Goal: Task Accomplishment & Management: Use online tool/utility

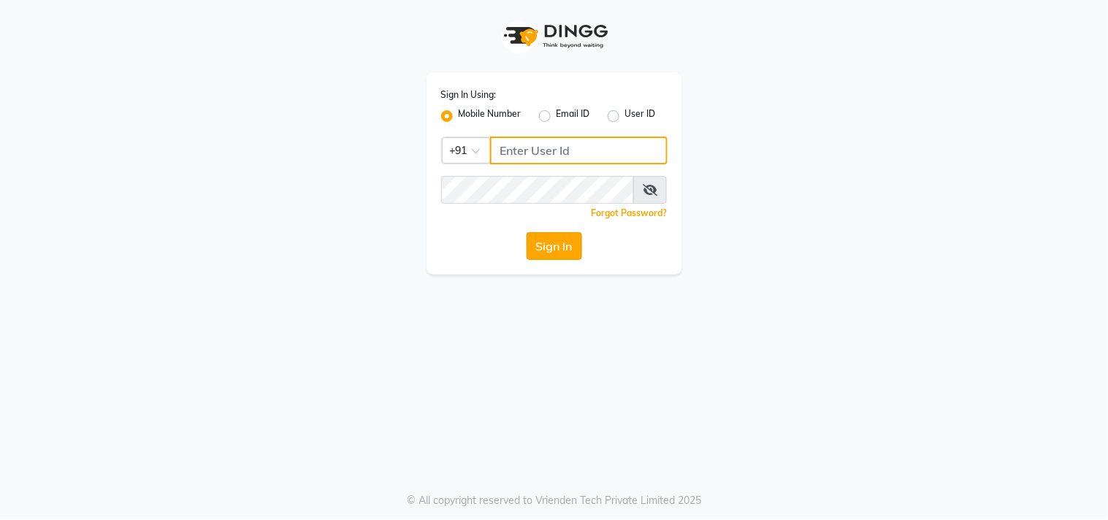
type input "9676070796"
click at [543, 253] on button "Sign In" at bounding box center [555, 246] width 56 height 28
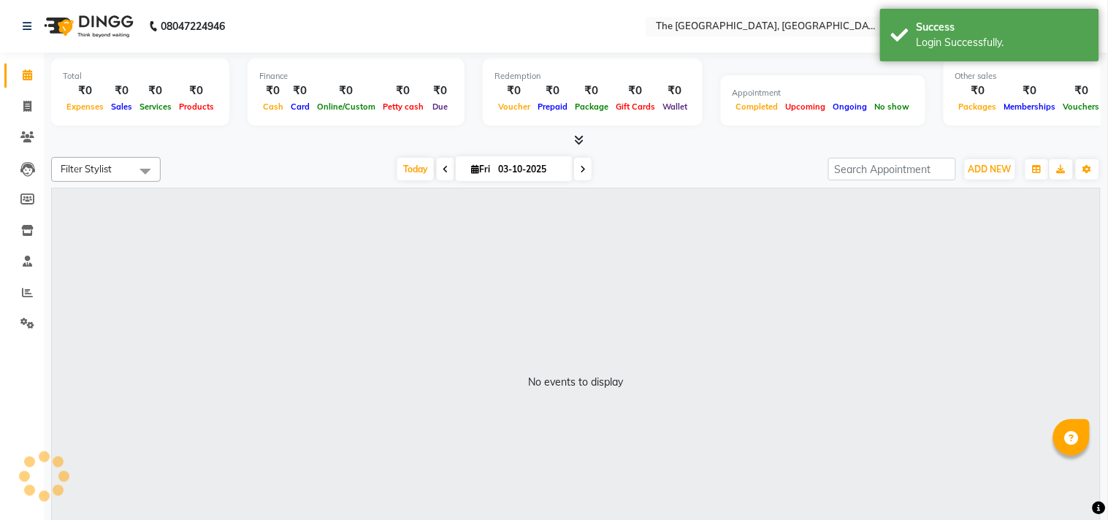
select select "en"
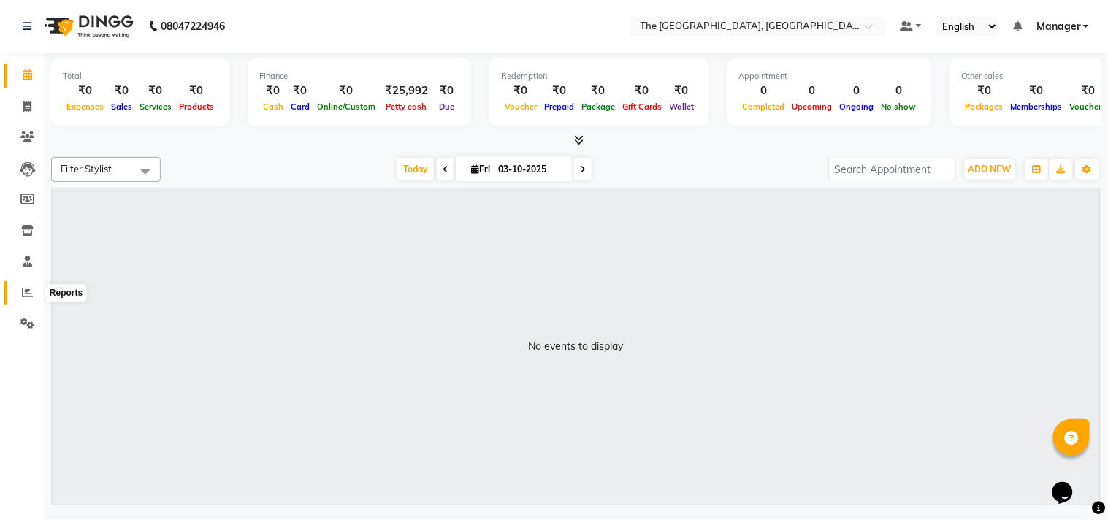
click at [27, 297] on icon at bounding box center [27, 292] width 11 height 11
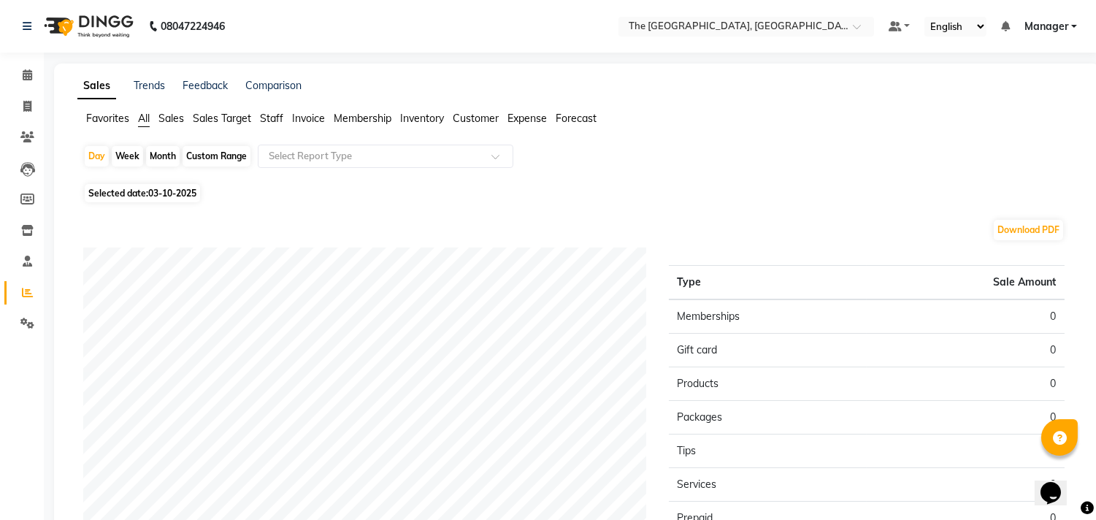
click at [107, 195] on span "Selected date: 03-10-2025" at bounding box center [142, 193] width 115 height 18
select select "10"
select select "2025"
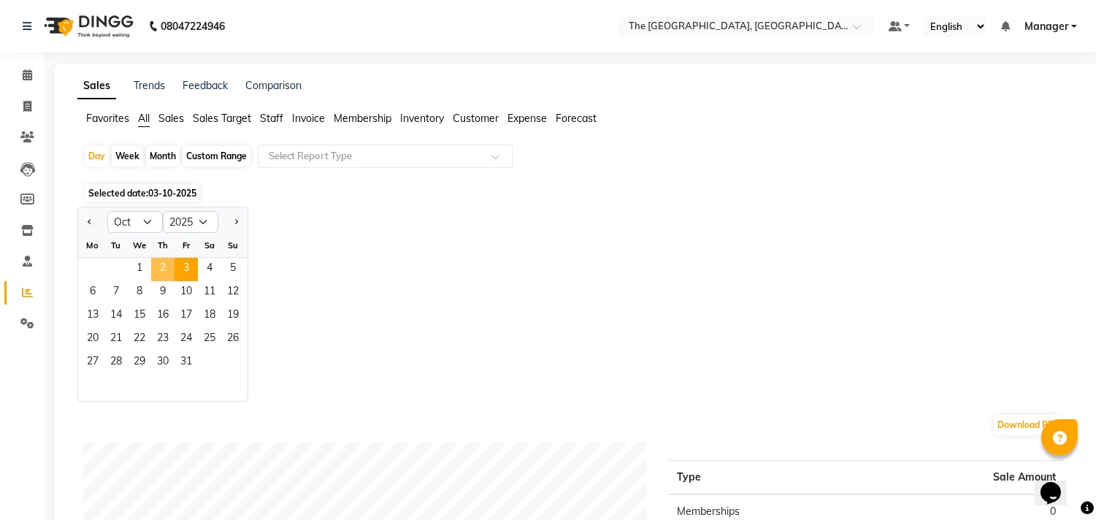
click at [153, 268] on span "2" at bounding box center [162, 269] width 23 height 23
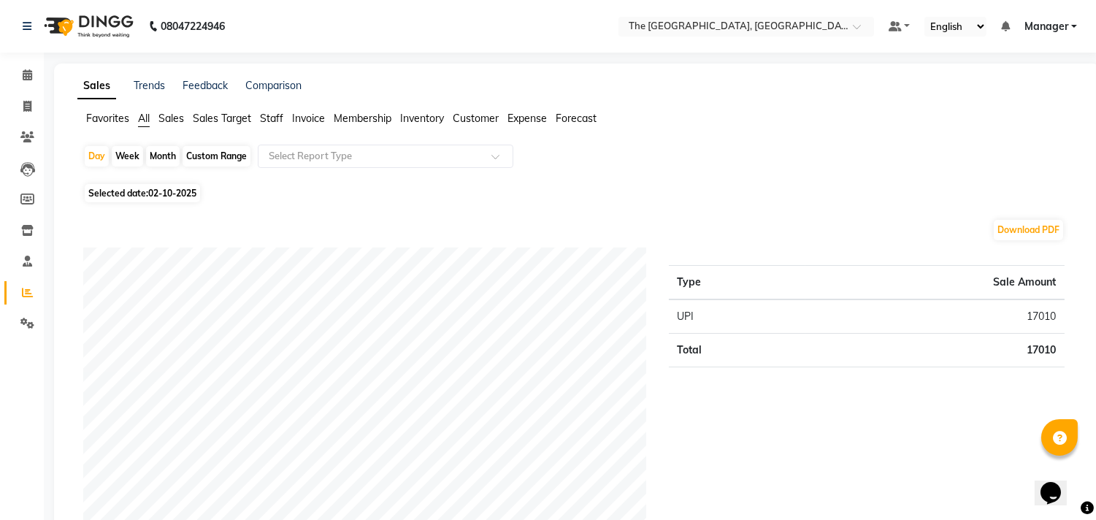
click at [156, 161] on div "Month" at bounding box center [163, 156] width 34 height 20
select select "10"
select select "2025"
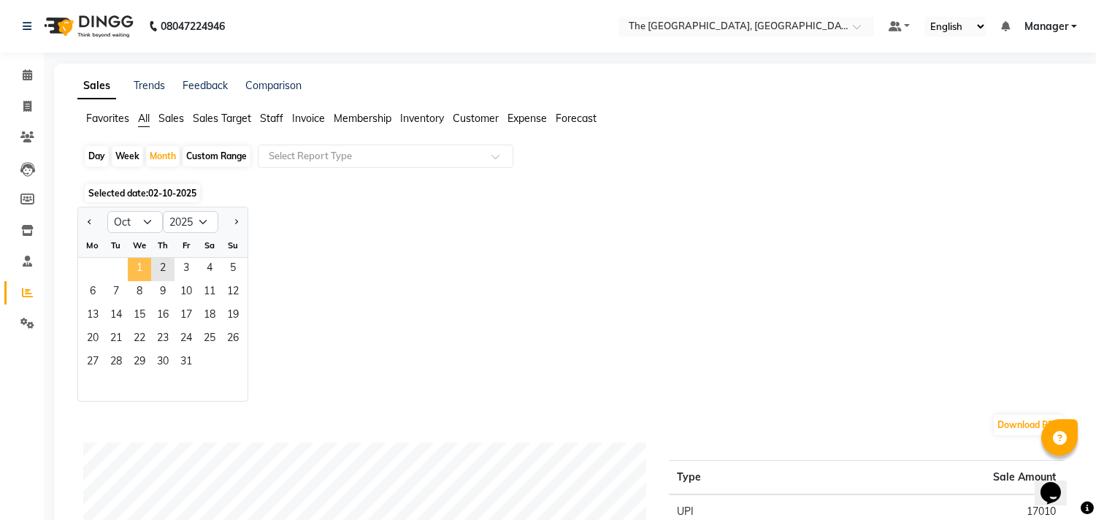
click at [139, 269] on span "1" at bounding box center [139, 269] width 23 height 23
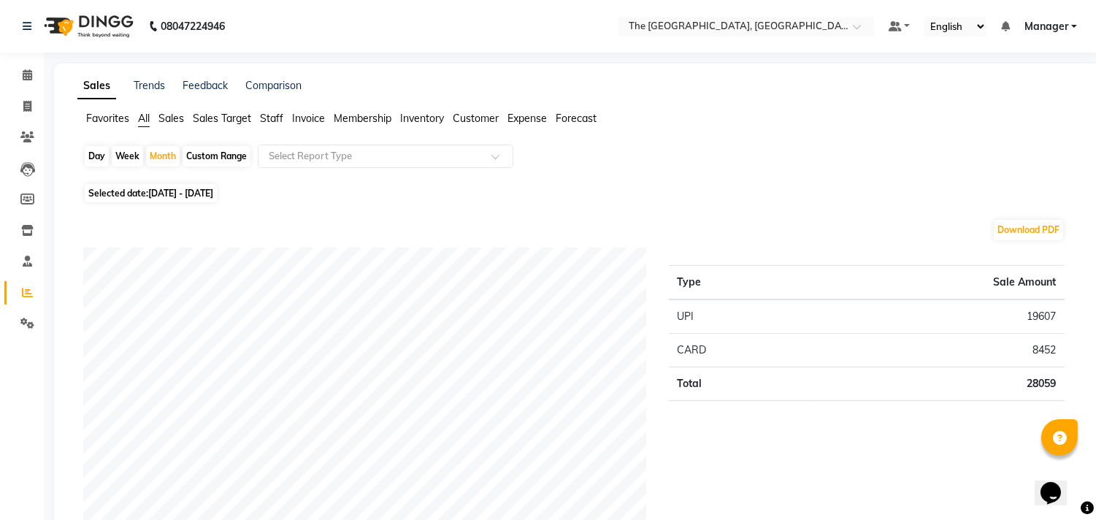
click at [264, 118] on span "Staff" at bounding box center [271, 118] width 23 height 13
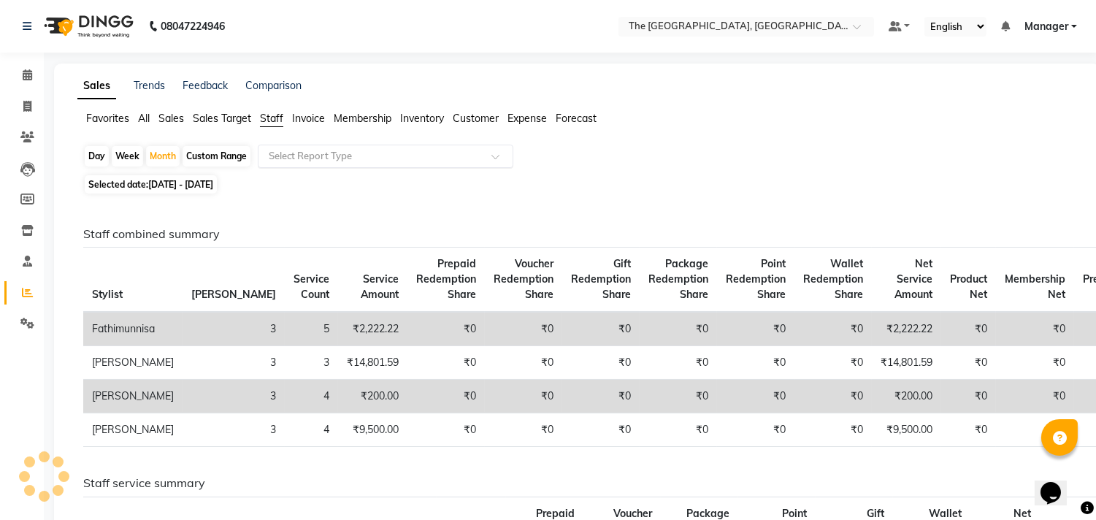
click at [298, 155] on input "text" at bounding box center [371, 156] width 210 height 15
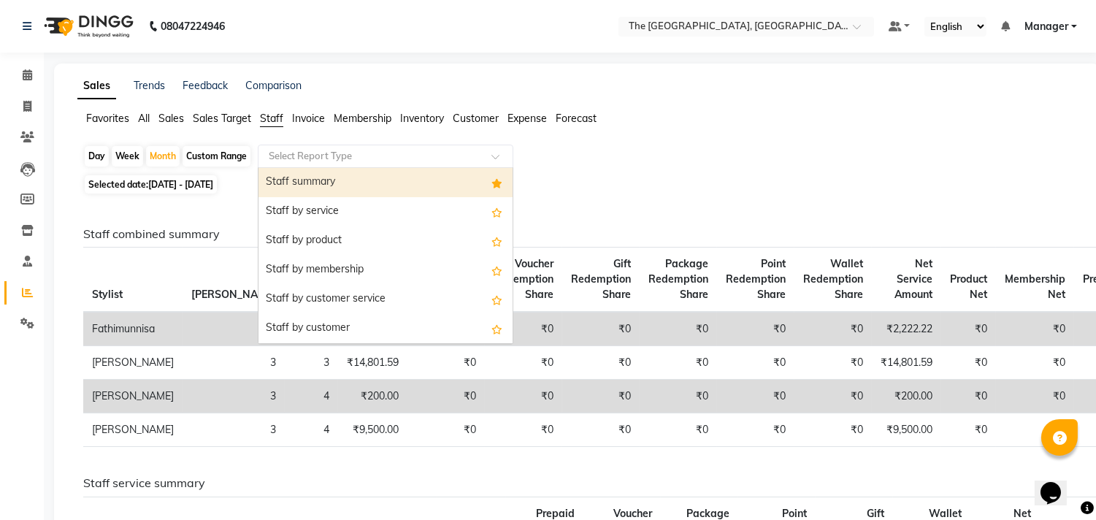
click at [310, 183] on div "Staff summary" at bounding box center [386, 182] width 254 height 29
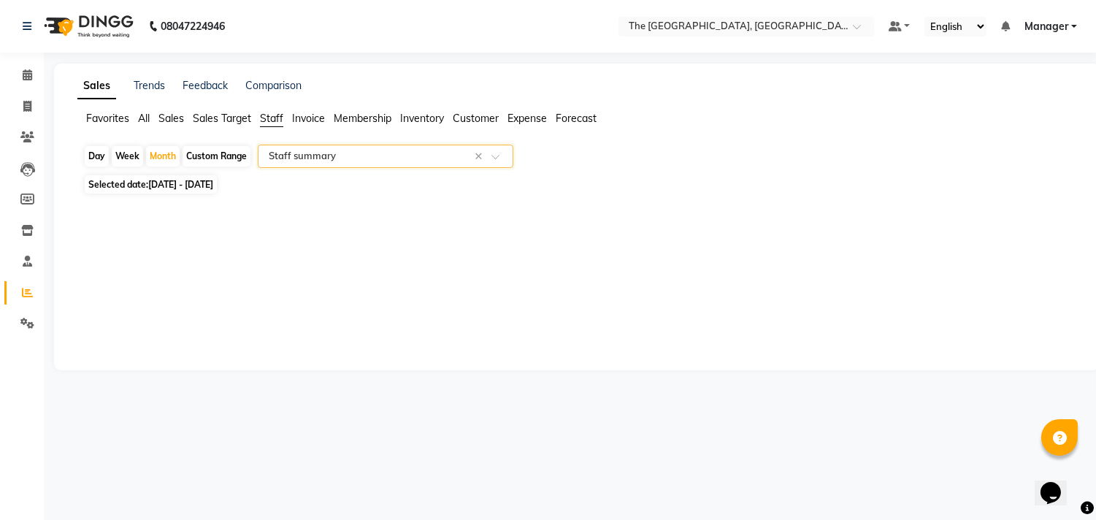
select select "full_report"
select select "csv"
click at [20, 77] on span at bounding box center [28, 75] width 26 height 17
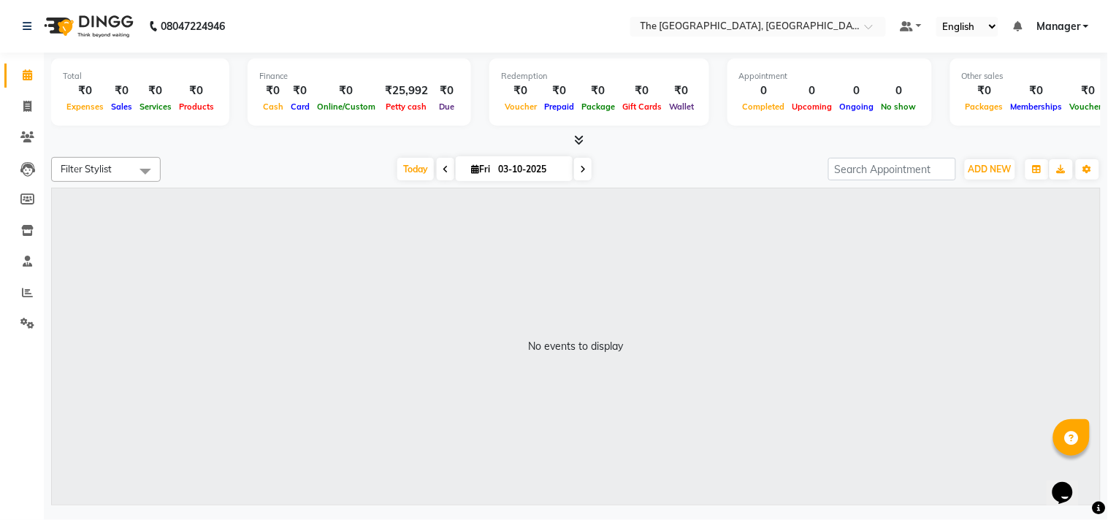
click at [20, 77] on span at bounding box center [28, 75] width 26 height 17
click at [25, 290] on icon at bounding box center [27, 292] width 11 height 11
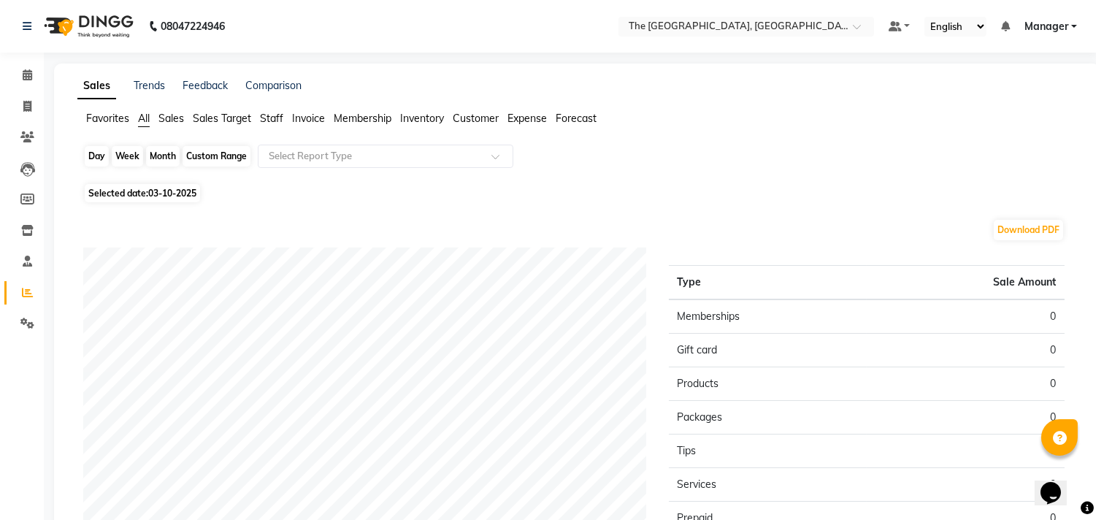
click at [93, 152] on div "Day" at bounding box center [97, 156] width 24 height 20
select select "10"
select select "2025"
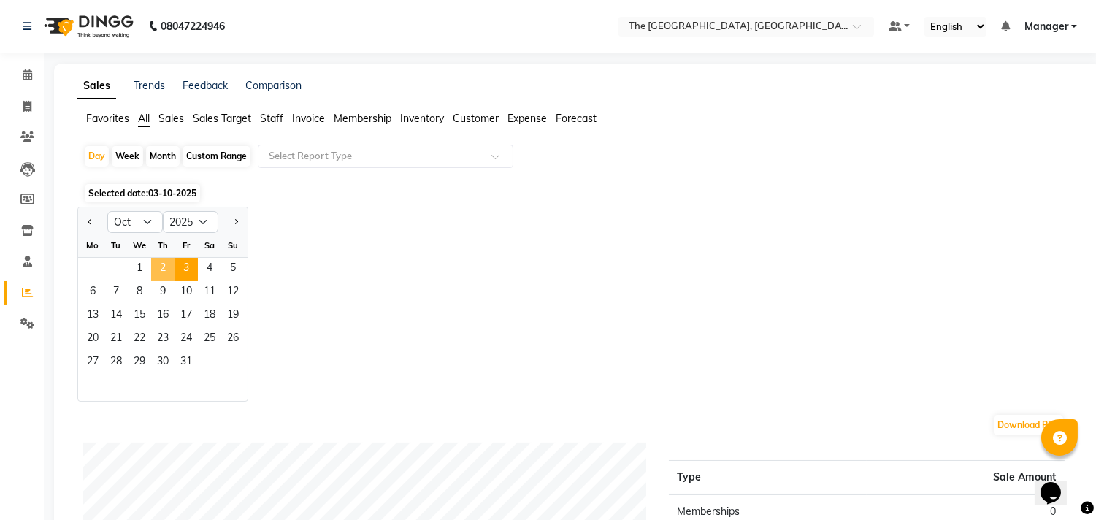
click at [162, 269] on span "2" at bounding box center [162, 269] width 23 height 23
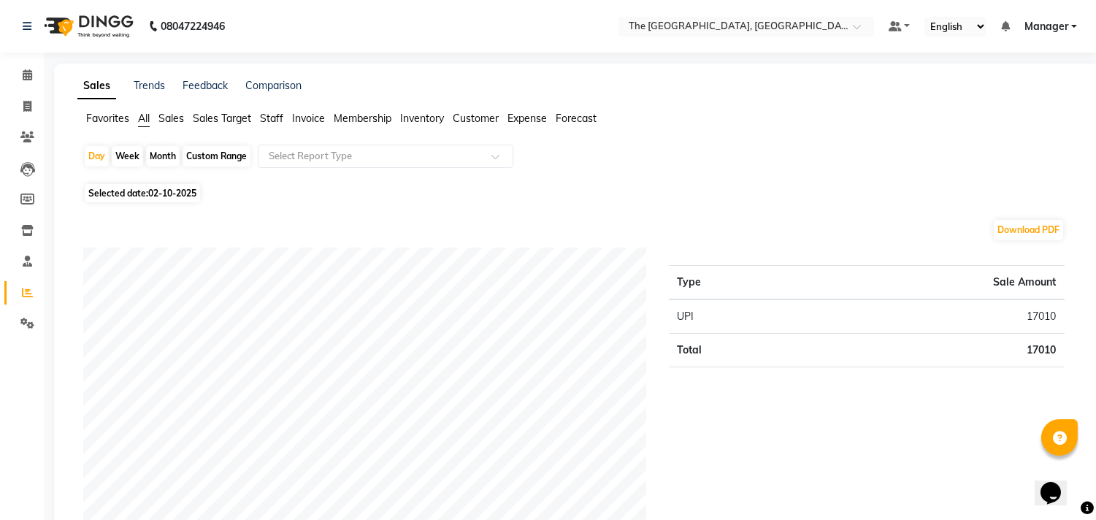
click at [272, 119] on span "Staff" at bounding box center [271, 118] width 23 height 13
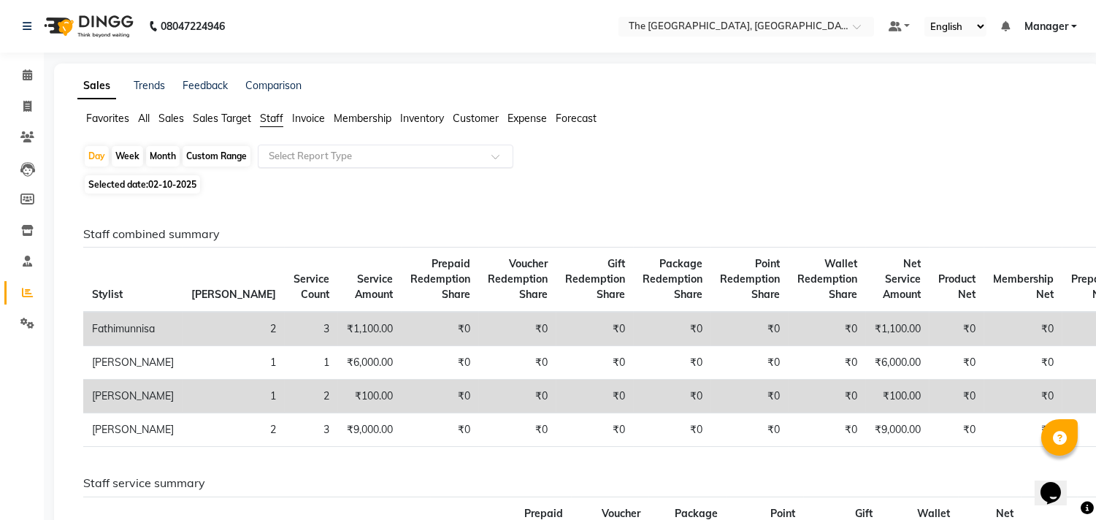
click at [294, 157] on input "text" at bounding box center [371, 156] width 210 height 15
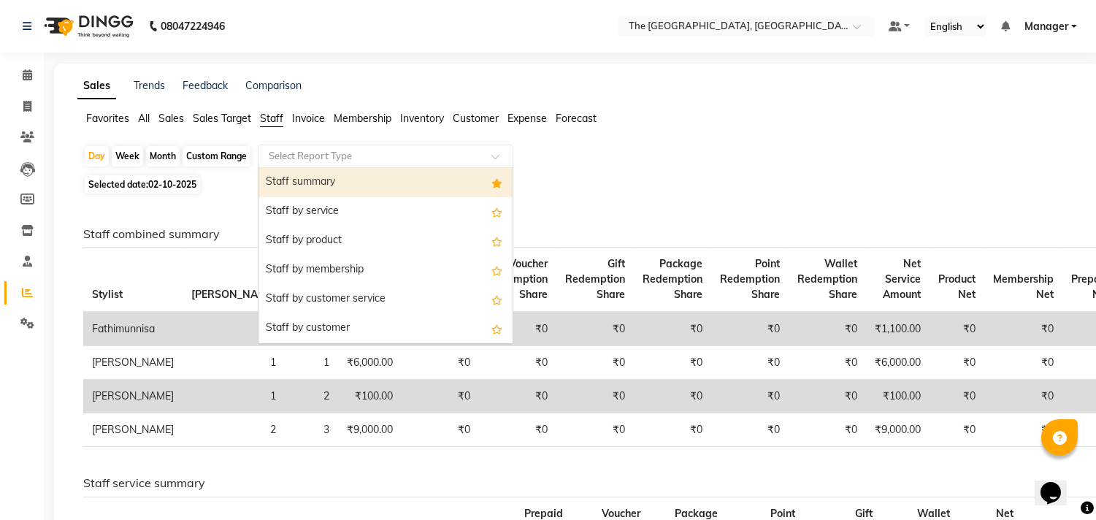
click at [305, 177] on div "Staff summary" at bounding box center [386, 182] width 254 height 29
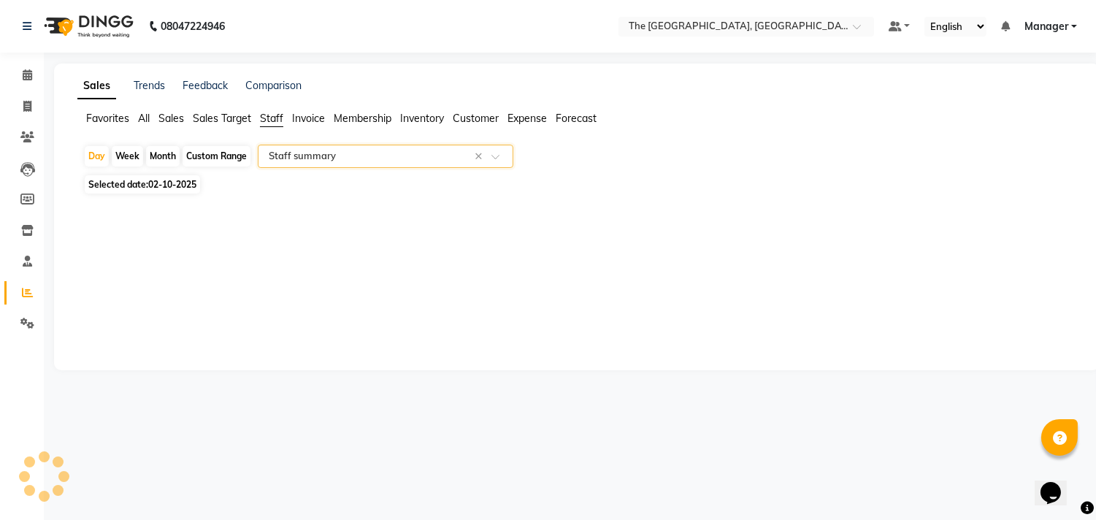
select select "full_report"
select select "csv"
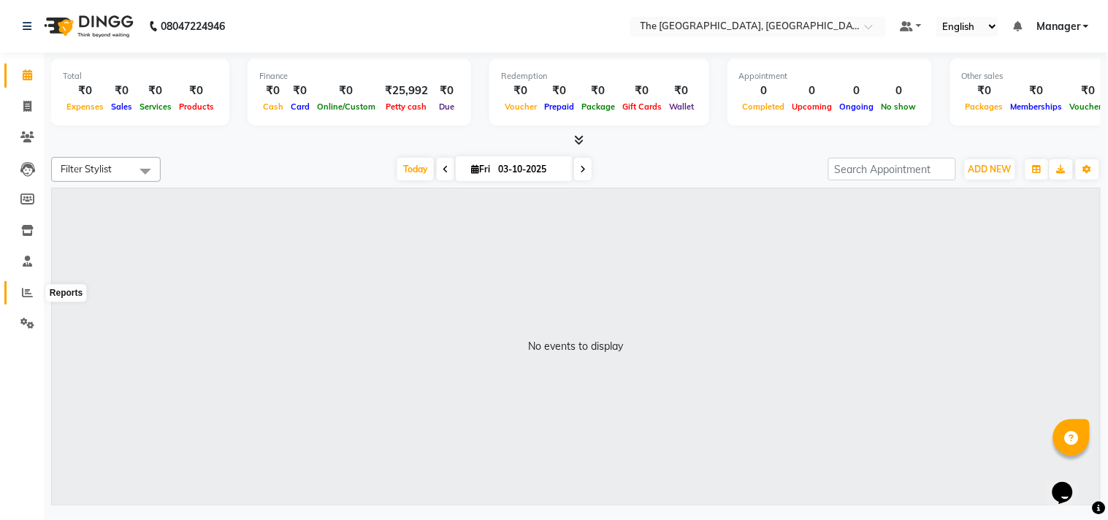
click at [25, 296] on icon at bounding box center [27, 292] width 11 height 11
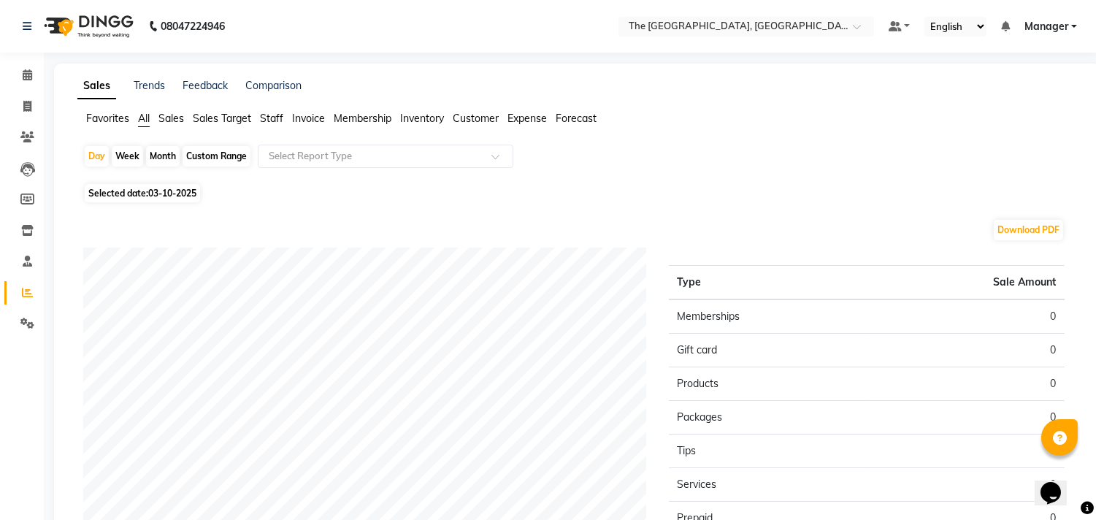
click at [157, 152] on div "Month" at bounding box center [163, 156] width 34 height 20
select select "10"
select select "2025"
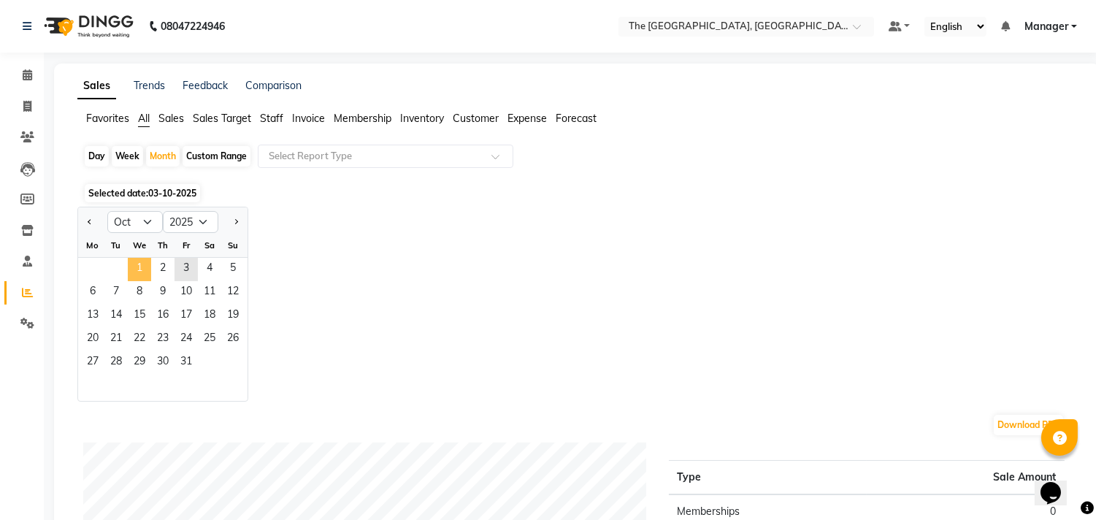
click at [135, 264] on span "1" at bounding box center [139, 269] width 23 height 23
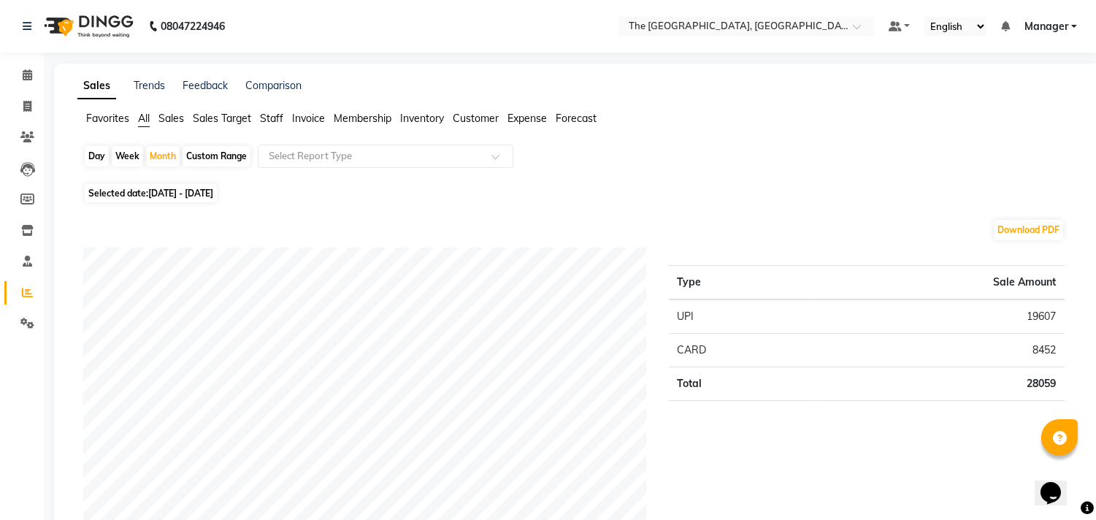
click at [267, 119] on span "Staff" at bounding box center [271, 118] width 23 height 13
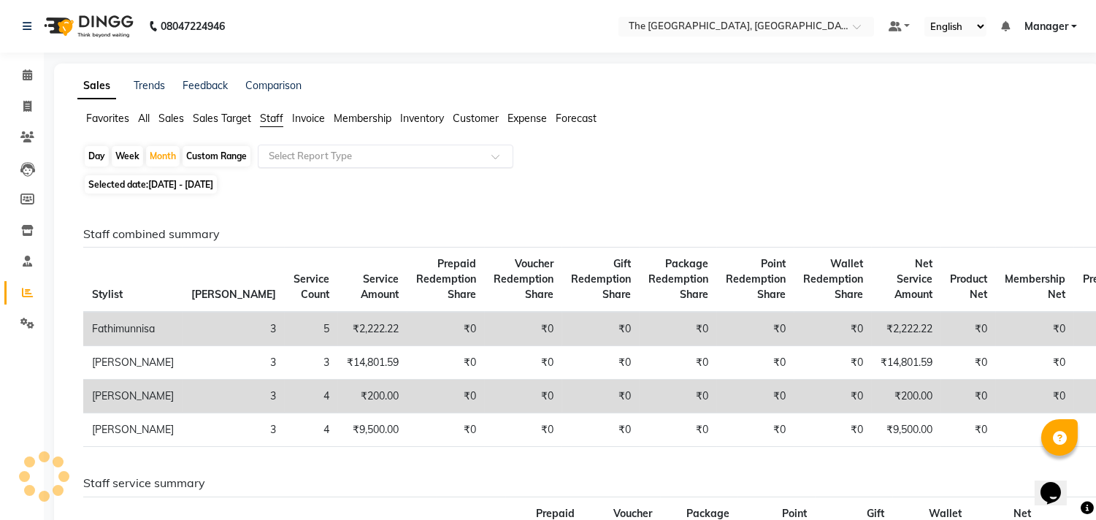
click at [297, 159] on input "text" at bounding box center [371, 156] width 210 height 15
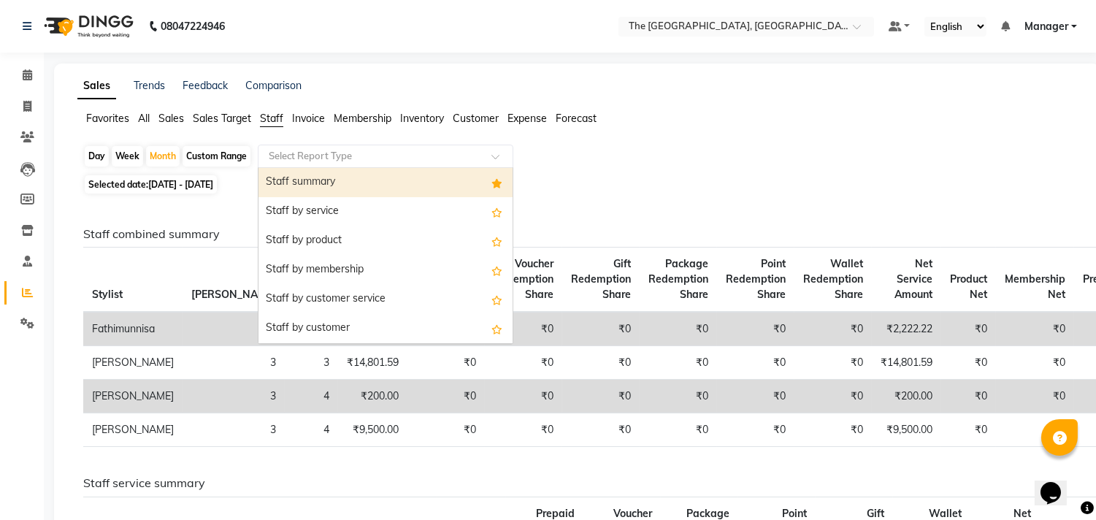
click at [304, 178] on div "Staff summary" at bounding box center [386, 182] width 254 height 29
select select "full_report"
select select "csv"
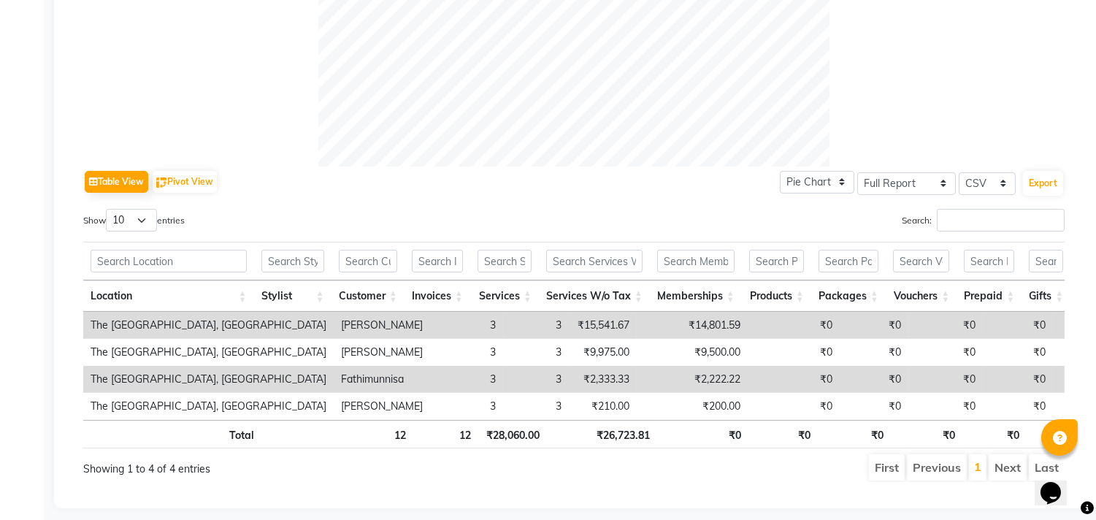
scroll to position [608, 0]
